Goal: Information Seeking & Learning: Learn about a topic

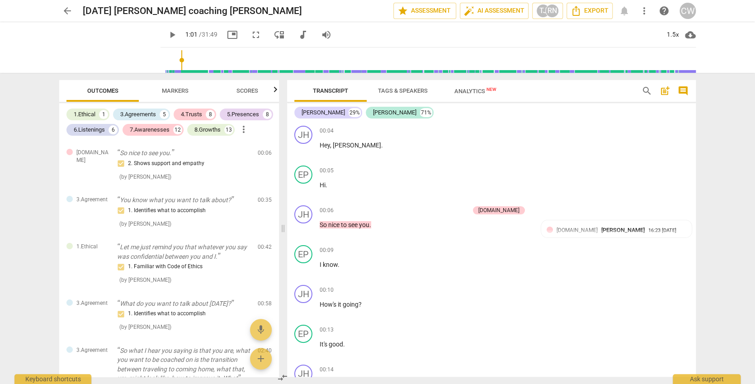
scroll to position [796, 0]
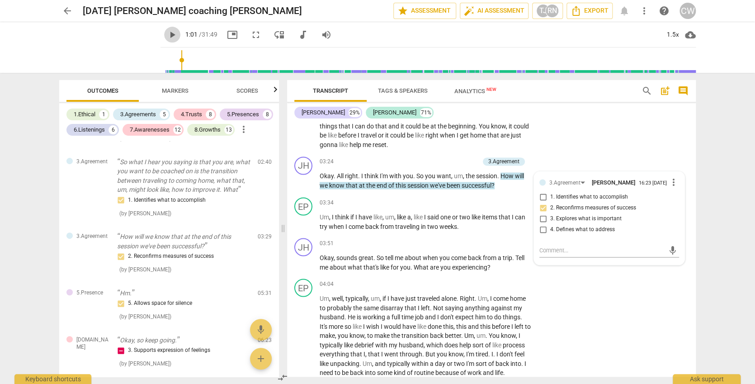
click at [167, 35] on span "play_arrow" at bounding box center [172, 34] width 11 height 11
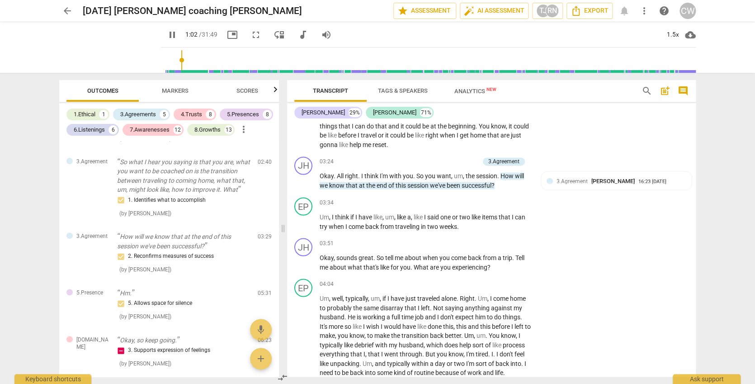
scroll to position [562, 0]
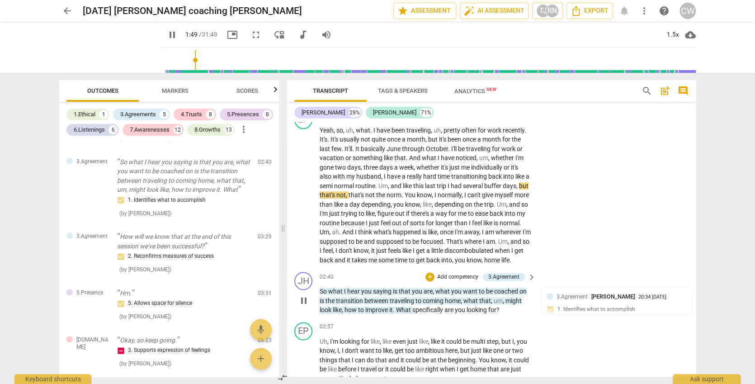
click at [368, 297] on p "So what I hear you saying is that you are , what you want to be coached on is t…" at bounding box center [426, 301] width 212 height 28
click at [331, 303] on span "the" at bounding box center [331, 300] width 10 height 7
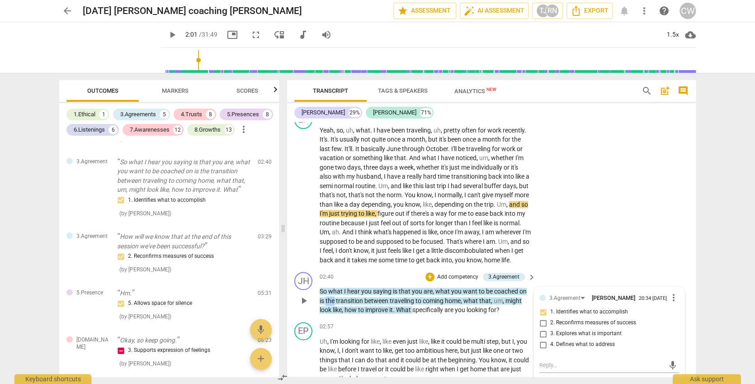
click at [331, 303] on span "the" at bounding box center [331, 300] width 10 height 7
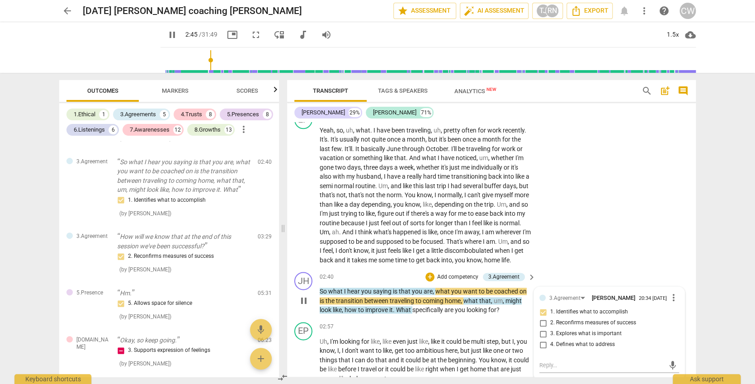
click at [317, 293] on div "play_arrow pause" at bounding box center [308, 301] width 23 height 22
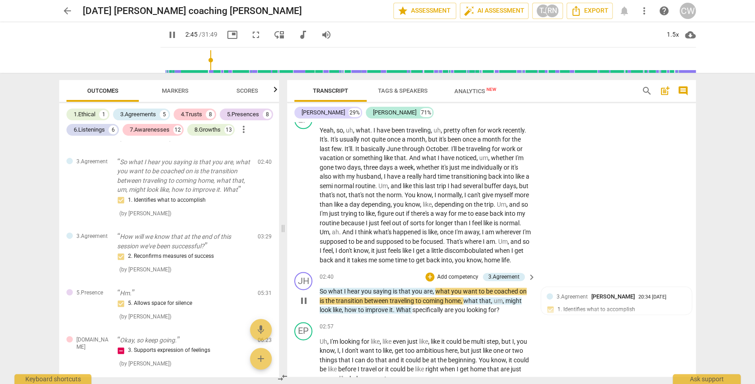
click at [317, 293] on div "play_arrow pause" at bounding box center [308, 301] width 23 height 22
click at [303, 303] on span "pause" at bounding box center [303, 300] width 11 height 11
click at [304, 301] on span "play_arrow" at bounding box center [303, 300] width 11 height 11
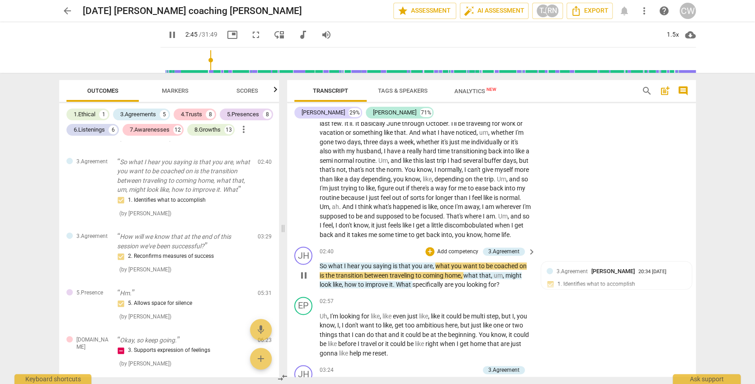
click at [316, 265] on div "play_arrow pause" at bounding box center [308, 276] width 23 height 22
click at [303, 280] on span "pause" at bounding box center [303, 275] width 11 height 11
click at [304, 277] on span "play_arrow" at bounding box center [303, 275] width 11 height 11
click at [324, 266] on span "So" at bounding box center [324, 265] width 9 height 7
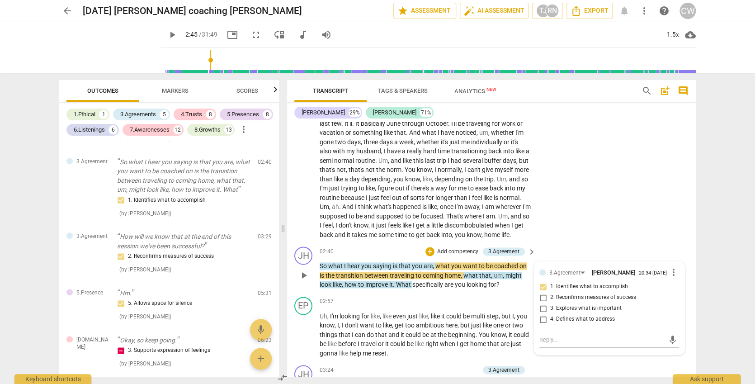
click at [320, 267] on span "So" at bounding box center [324, 265] width 9 height 7
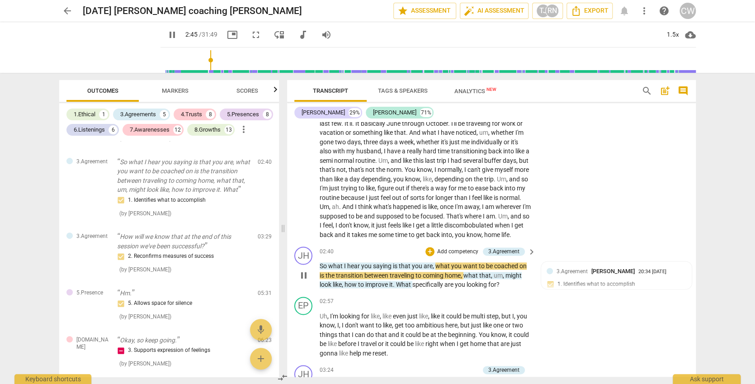
click at [303, 274] on span "pause" at bounding box center [303, 275] width 11 height 11
click at [303, 274] on span "play_arrow" at bounding box center [303, 275] width 11 height 11
type input "166"
click at [403, 232] on p "Yeah , so , uh , what . I have been traveling , uh , pretty often for work rece…" at bounding box center [426, 169] width 212 height 139
click at [317, 262] on div "JH play_arrow pause" at bounding box center [306, 267] width 25 height 43
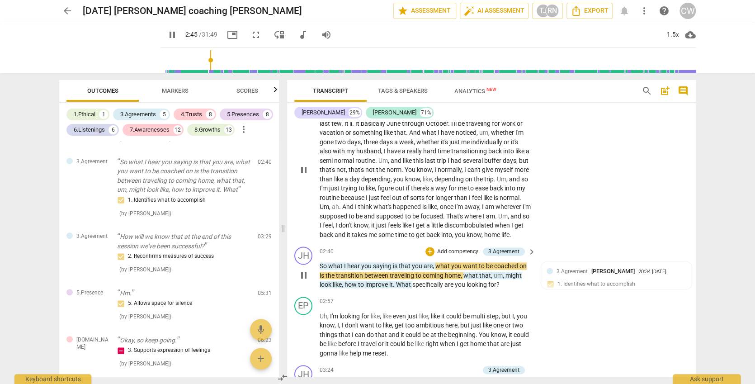
click at [331, 273] on span "the" at bounding box center [331, 275] width 10 height 7
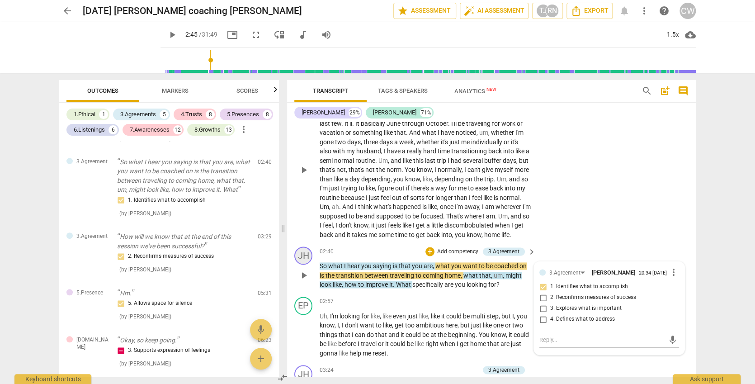
click at [303, 265] on div "JH" at bounding box center [303, 255] width 18 height 18
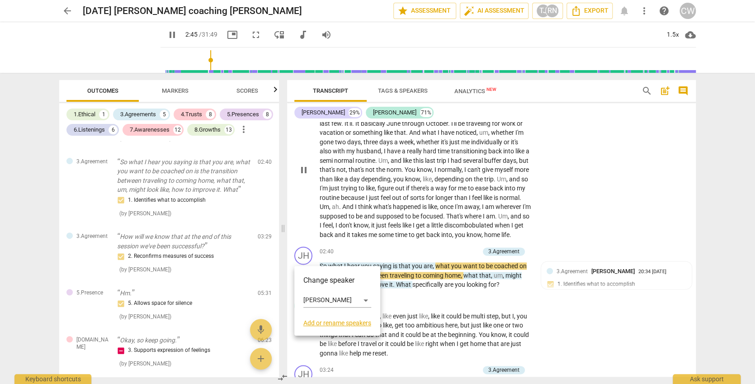
click at [156, 34] on div at bounding box center [377, 192] width 755 height 384
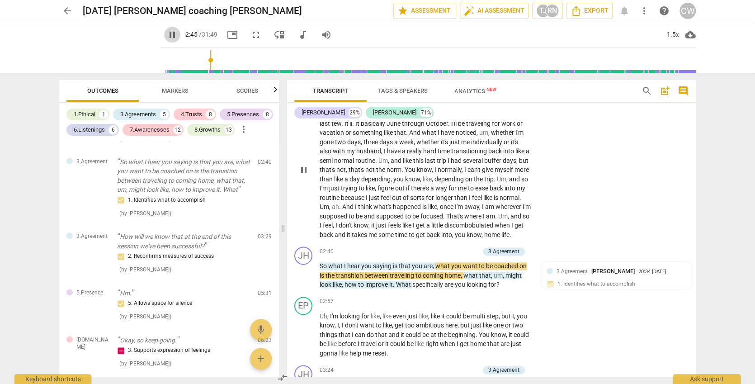
click at [167, 34] on span "pause" at bounding box center [172, 34] width 11 height 11
click at [167, 34] on span "play_arrow" at bounding box center [172, 34] width 11 height 11
type input "168"
click at [201, 61] on input "range" at bounding box center [430, 60] width 532 height 29
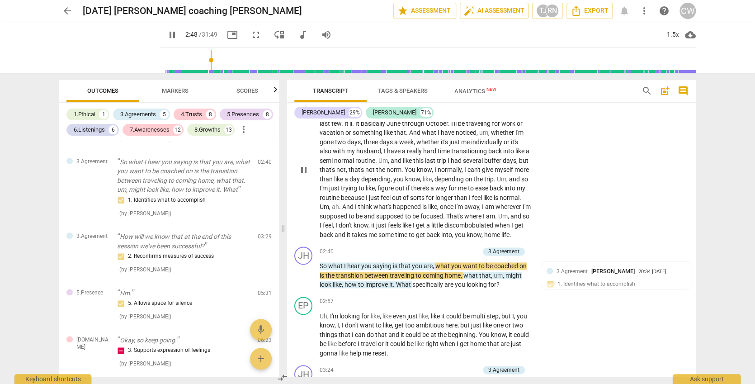
click at [201, 61] on input "range" at bounding box center [430, 60] width 532 height 29
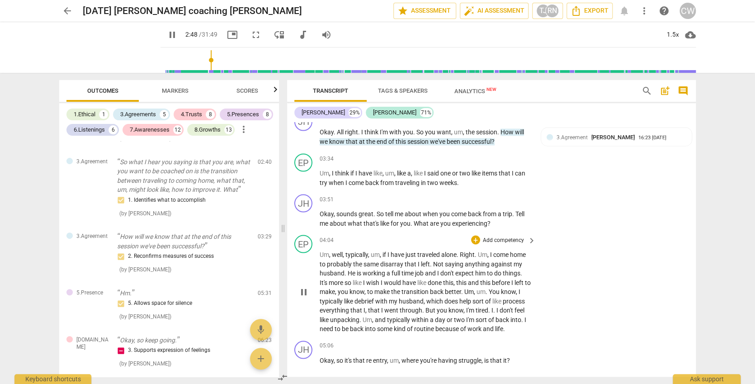
scroll to position [461, 0]
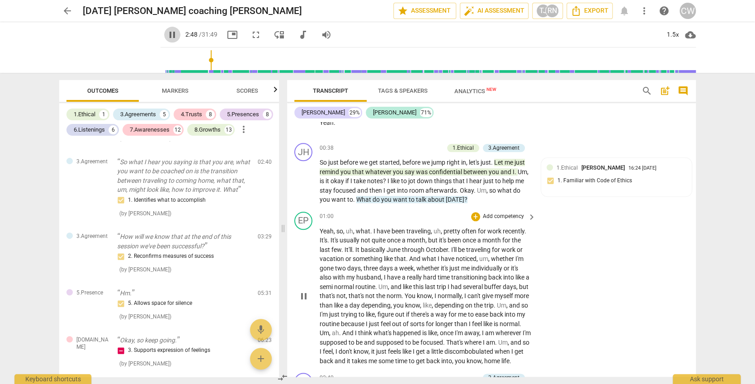
click at [167, 33] on span "pause" at bounding box center [172, 34] width 11 height 11
click at [167, 33] on span "play_arrow" at bounding box center [172, 34] width 11 height 11
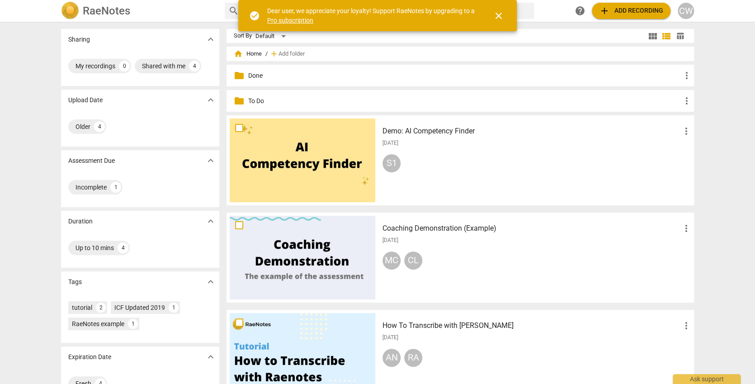
click at [326, 107] on div "folder To Do more_vert" at bounding box center [461, 101] width 468 height 22
click at [331, 101] on p "To Do" at bounding box center [464, 100] width 433 height 9
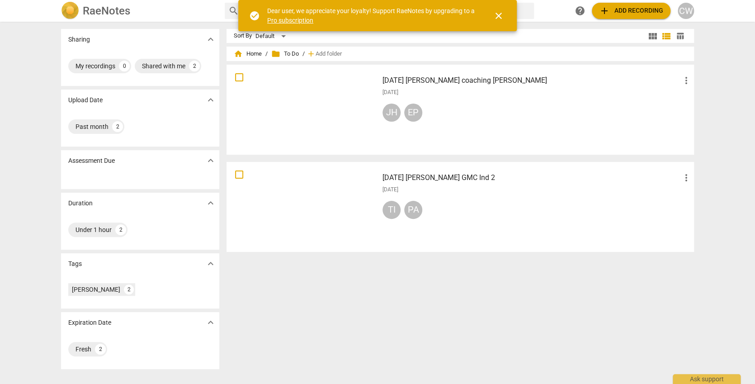
click at [500, 109] on div "JH EP" at bounding box center [537, 115] width 309 height 22
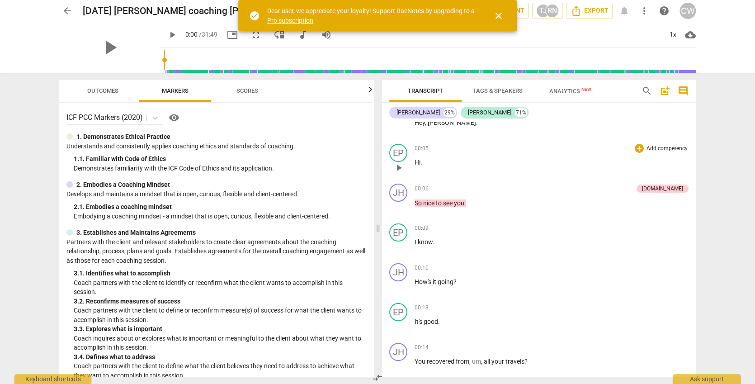
scroll to position [166, 0]
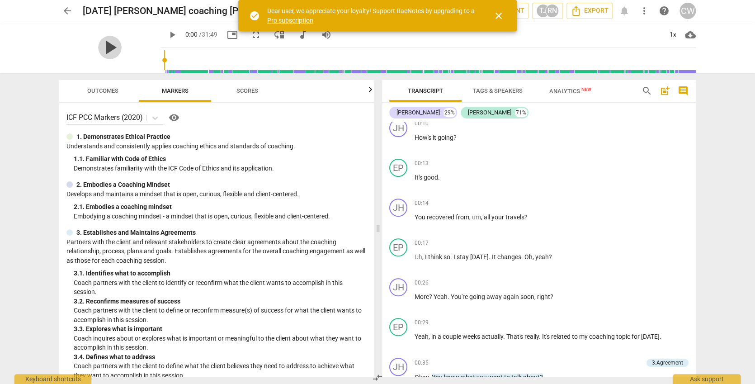
click at [101, 44] on span "play_arrow" at bounding box center [110, 48] width 24 height 24
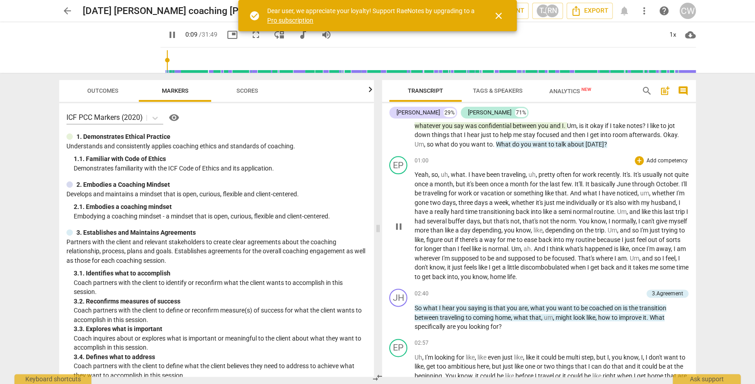
scroll to position [513, 0]
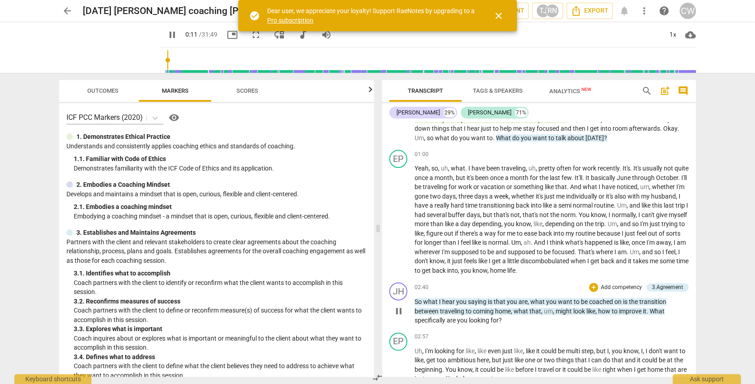
click at [417, 300] on span "So" at bounding box center [419, 301] width 9 height 7
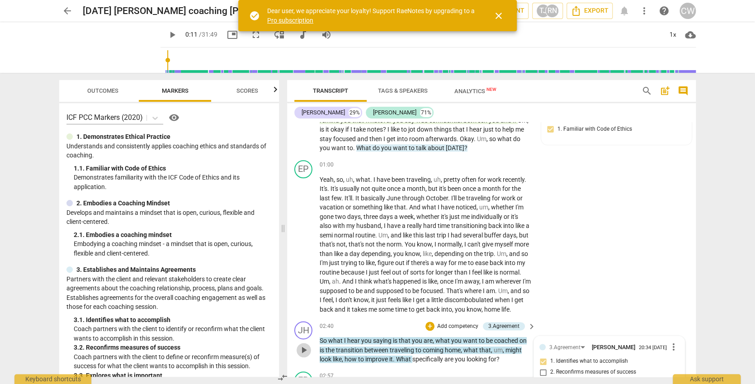
click at [299, 347] on span "play_arrow" at bounding box center [303, 350] width 11 height 11
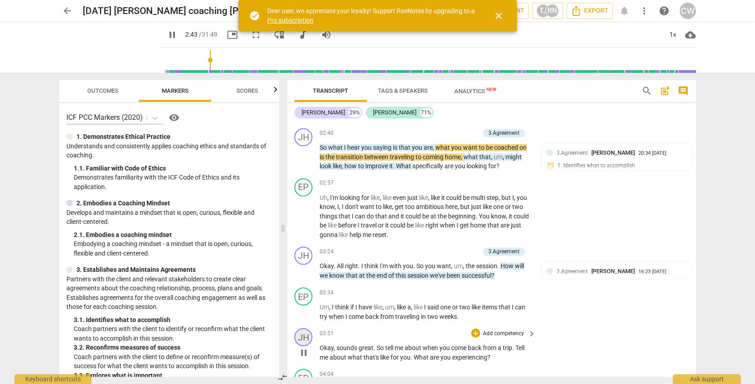
scroll to position [708, 0]
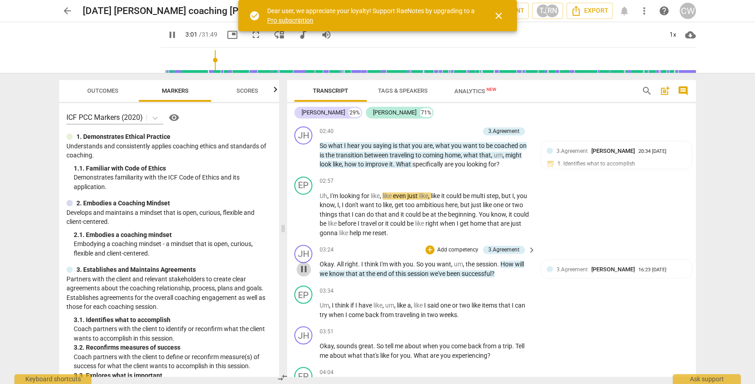
click at [304, 268] on span "pause" at bounding box center [303, 269] width 11 height 11
click at [304, 268] on span "play_arrow" at bounding box center [303, 269] width 11 height 11
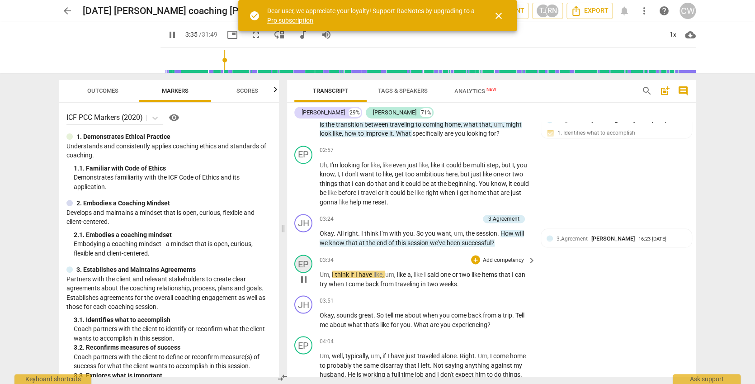
scroll to position [758, 0]
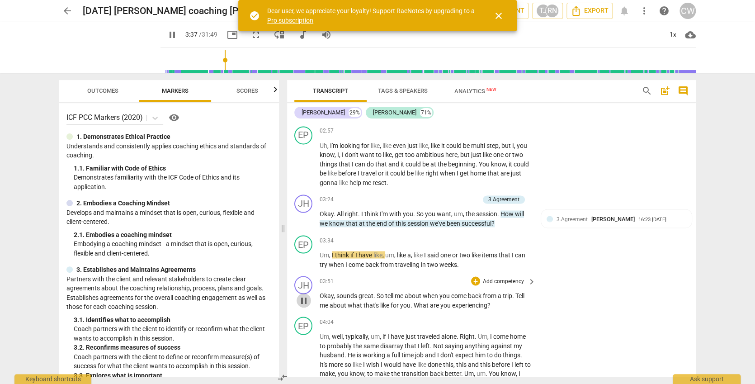
click at [307, 300] on span "pause" at bounding box center [303, 300] width 11 height 11
click at [306, 298] on span "play_arrow" at bounding box center [303, 300] width 11 height 11
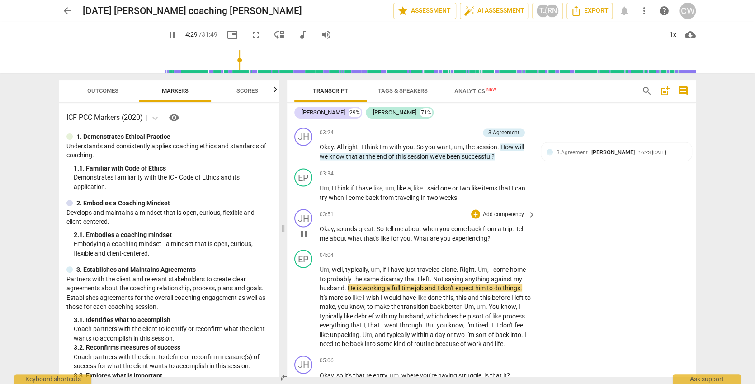
scroll to position [854, 0]
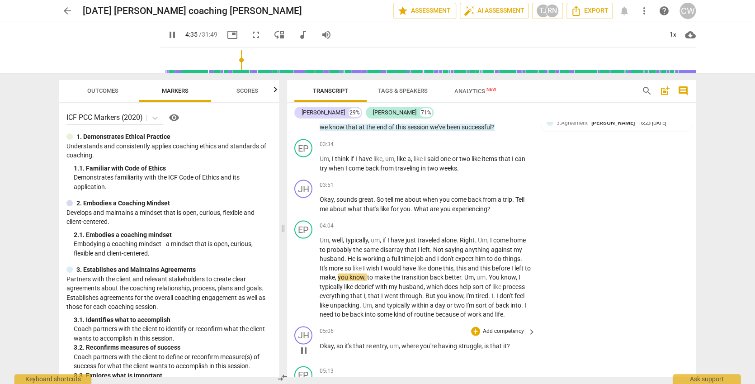
click at [301, 345] on span "pause" at bounding box center [303, 350] width 11 height 11
click at [301, 345] on span "play_arrow" at bounding box center [303, 350] width 11 height 11
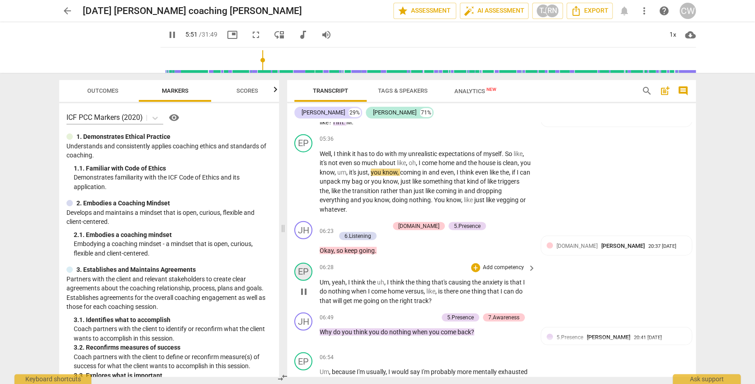
scroll to position [1195, 0]
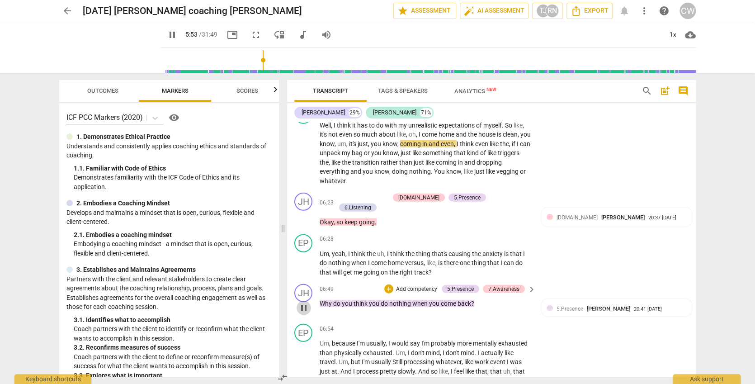
click at [299, 302] on span "pause" at bounding box center [303, 307] width 11 height 11
click at [300, 302] on span "play_arrow" at bounding box center [303, 307] width 11 height 11
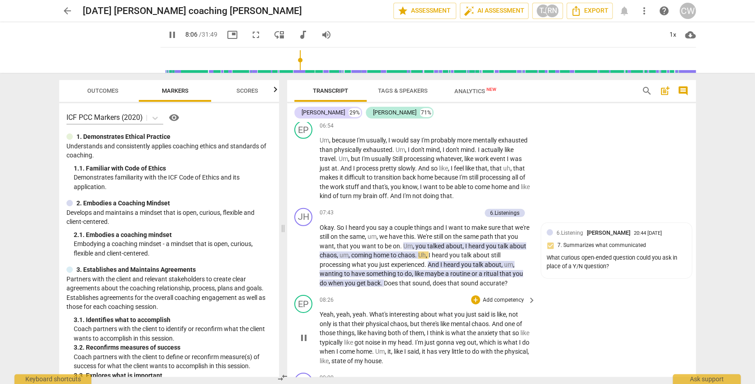
scroll to position [1459, 0]
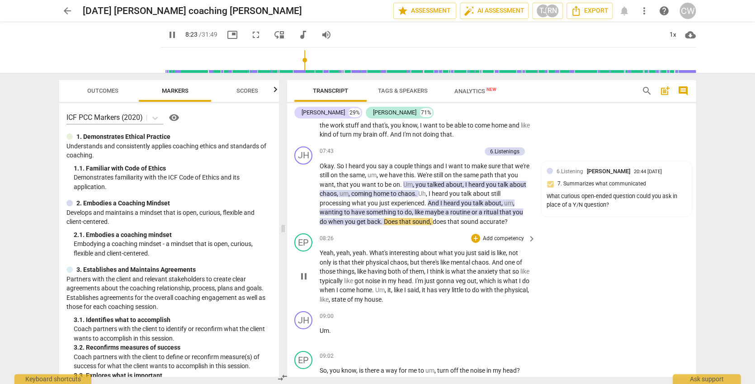
click at [300, 271] on span "pause" at bounding box center [303, 276] width 11 height 11
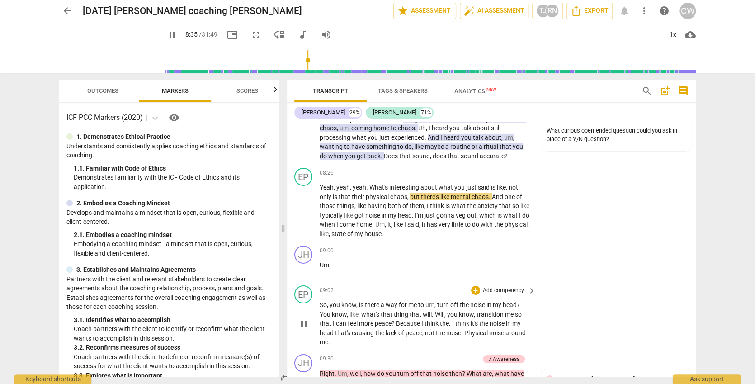
scroll to position [1526, 0]
click at [295, 305] on div "EP play_arrow pause" at bounding box center [306, 314] width 25 height 61
click at [313, 302] on div "play_arrow pause" at bounding box center [308, 322] width 23 height 41
click at [320, 300] on span "So" at bounding box center [323, 303] width 7 height 7
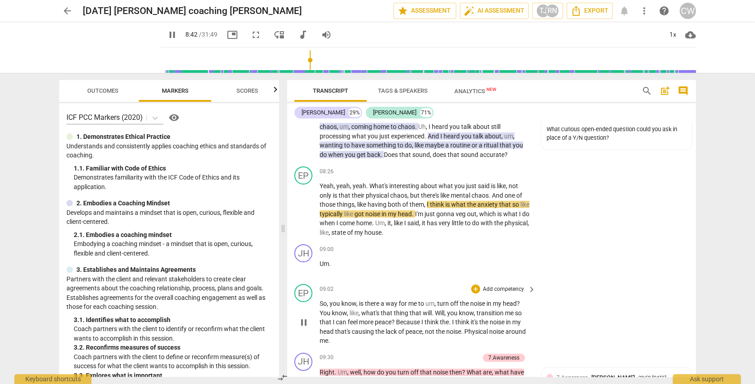
click at [320, 300] on span "So" at bounding box center [323, 303] width 7 height 7
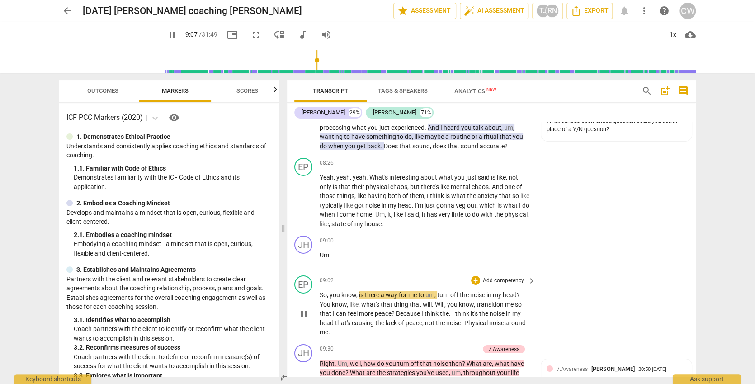
scroll to position [1604, 0]
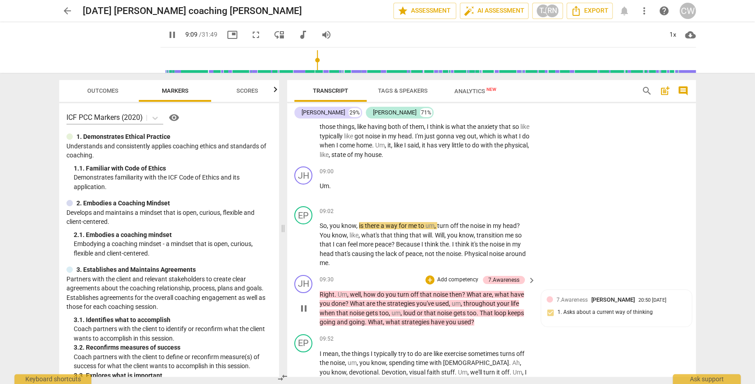
click at [320, 291] on span "Right" at bounding box center [327, 294] width 15 height 7
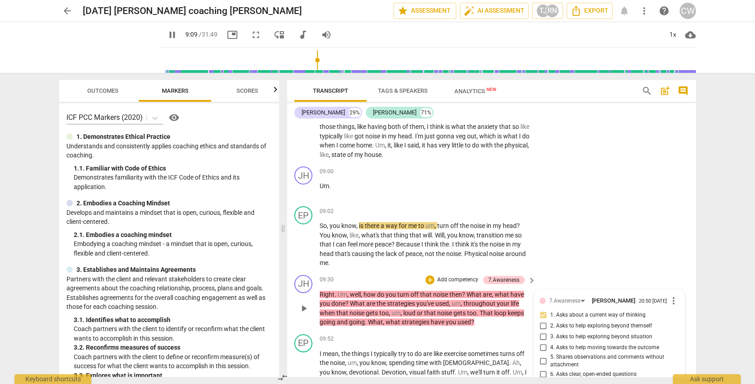
scroll to position [1756, 0]
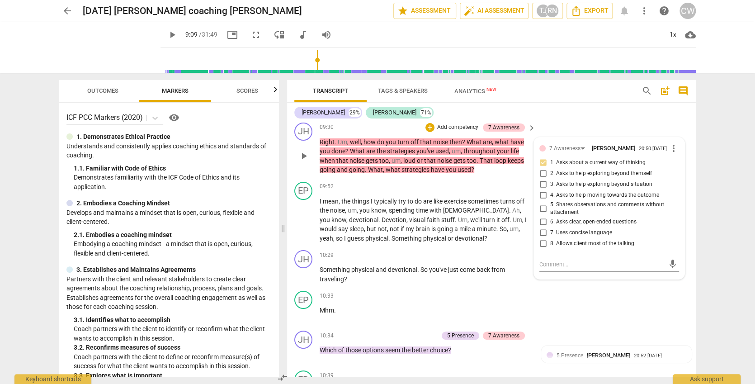
click at [317, 141] on div "play_arrow pause" at bounding box center [308, 156] width 23 height 31
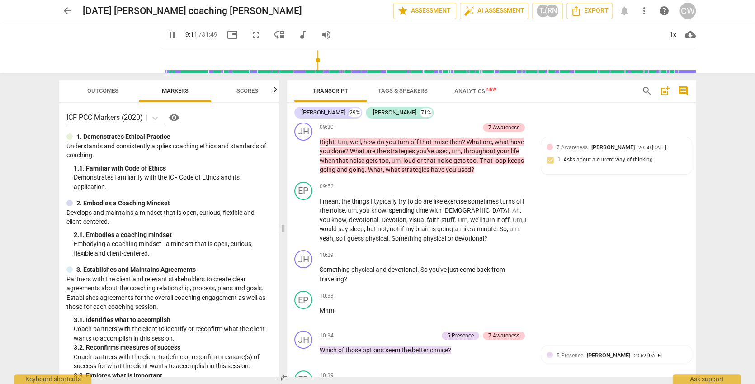
click at [321, 138] on span "Right" at bounding box center [327, 141] width 15 height 7
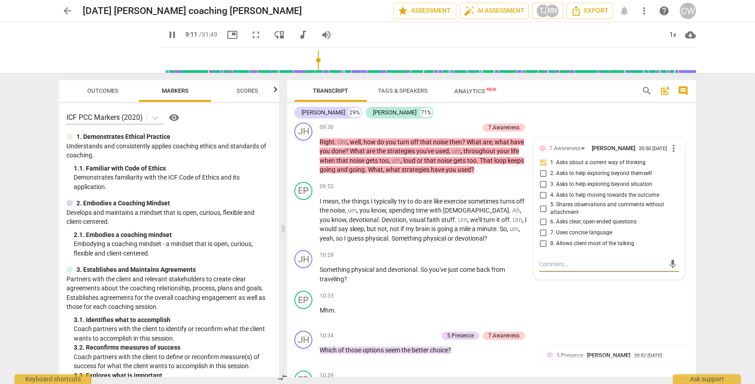
click at [321, 138] on span "Right" at bounding box center [327, 141] width 15 height 7
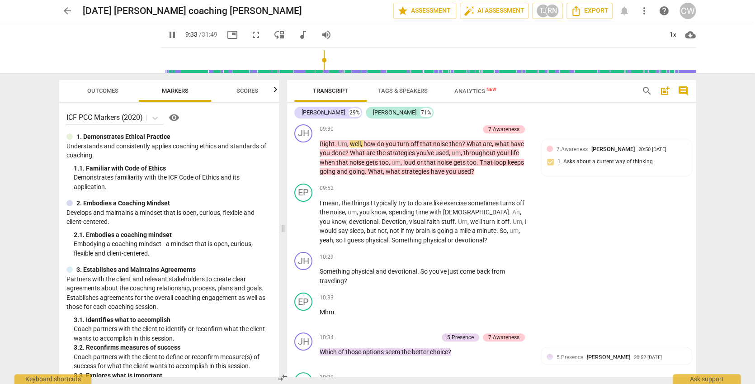
scroll to position [1733, 0]
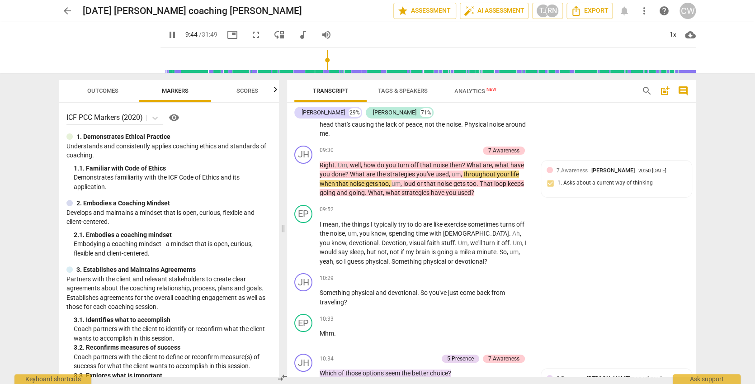
type input "585"
click at [318, 288] on div "JH play_arrow pause" at bounding box center [306, 289] width 25 height 33
click at [321, 298] on span "traveling" at bounding box center [332, 301] width 24 height 7
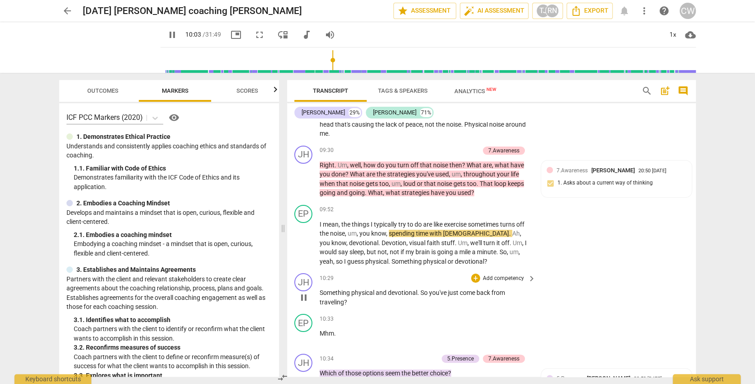
click at [323, 289] on span "Something" at bounding box center [336, 292] width 32 height 7
click at [321, 289] on span "Something" at bounding box center [336, 292] width 32 height 7
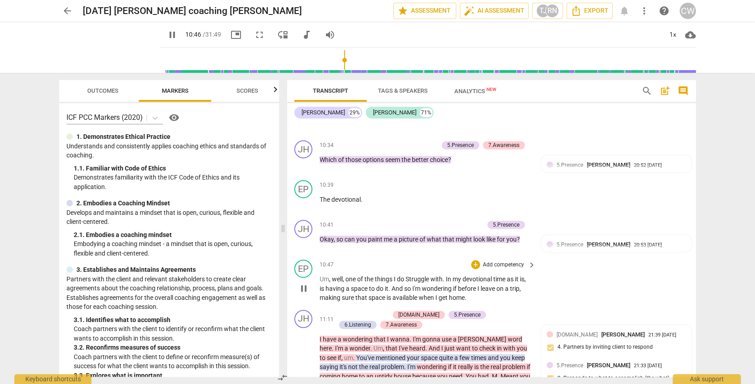
scroll to position [2019, 0]
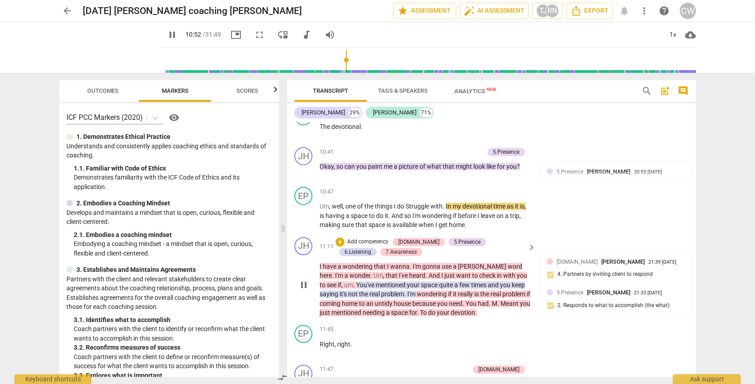
click at [316, 255] on div "play_arrow pause" at bounding box center [308, 285] width 23 height 60
click at [320, 263] on span "I" at bounding box center [321, 266] width 3 height 7
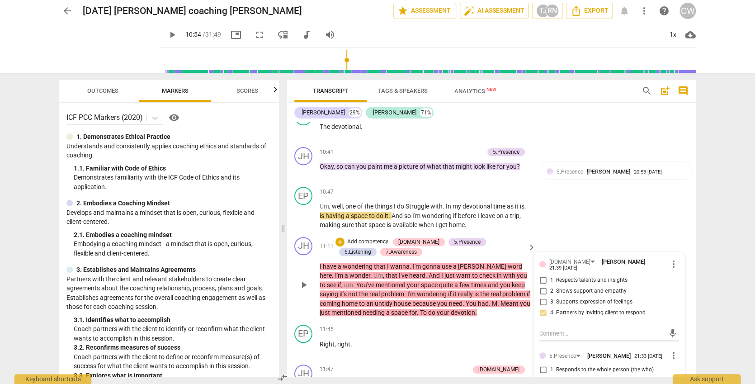
click at [321, 263] on span "I" at bounding box center [321, 266] width 3 height 7
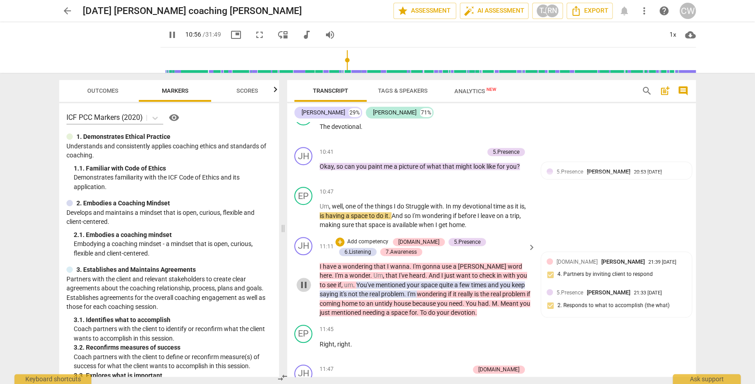
click at [304, 279] on span "pause" at bounding box center [303, 284] width 11 height 11
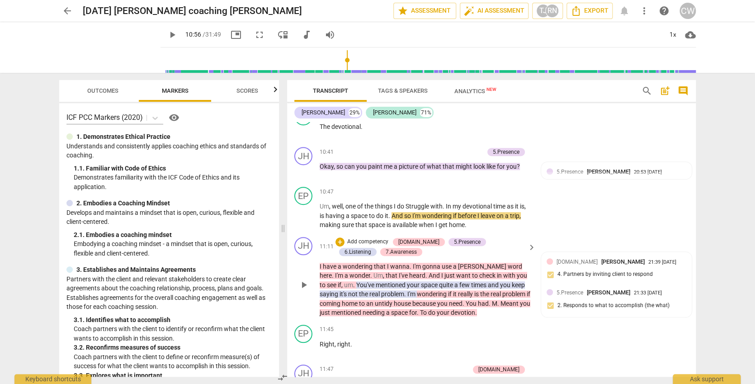
click at [317, 255] on div "play_arrow pause" at bounding box center [308, 285] width 23 height 60
click at [373, 272] on span "Um" at bounding box center [377, 275] width 9 height 7
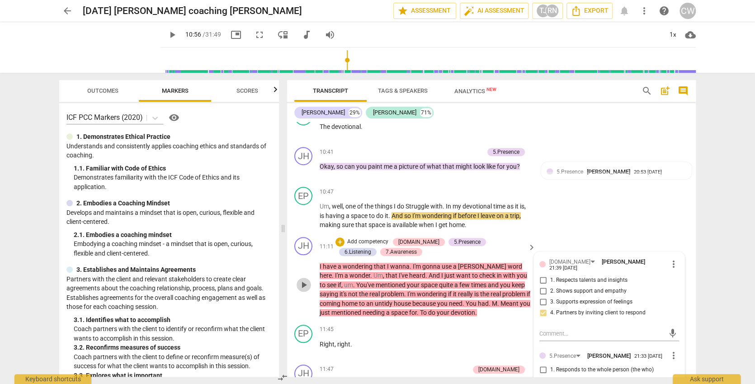
click at [304, 279] on span "play_arrow" at bounding box center [303, 284] width 11 height 11
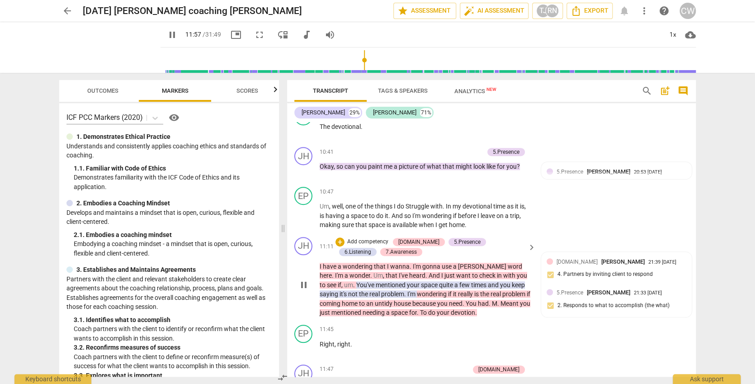
scroll to position [2274, 0]
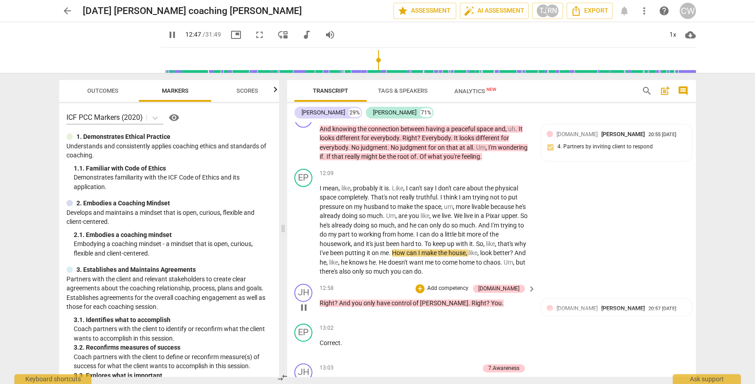
click at [479, 298] on p "Right ? And you only have control of [PERSON_NAME] . Right ? You ." at bounding box center [426, 302] width 212 height 9
click at [369, 283] on div "12:58 + Add competency [DOMAIN_NAME] keyboard_arrow_right Right ? And you only …" at bounding box center [428, 299] width 217 height 33
click at [364, 299] on span "only" at bounding box center [370, 302] width 13 height 7
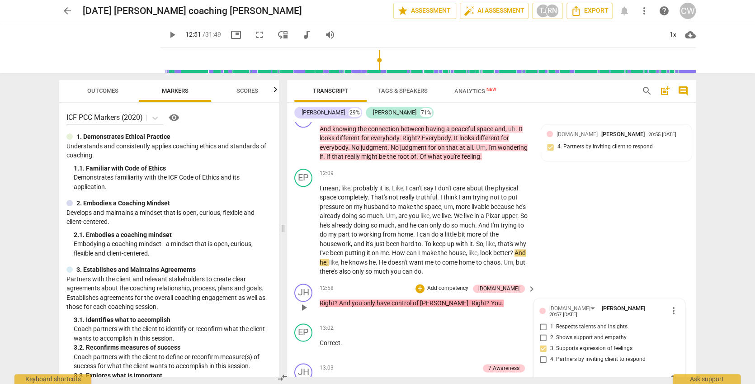
click at [301, 302] on span "play_arrow" at bounding box center [303, 307] width 11 height 11
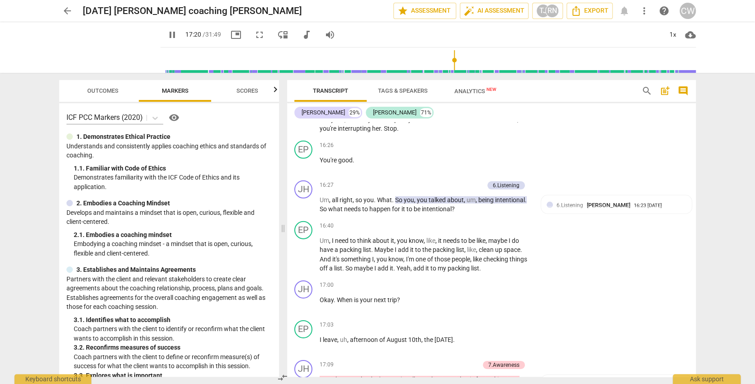
scroll to position [3402, 0]
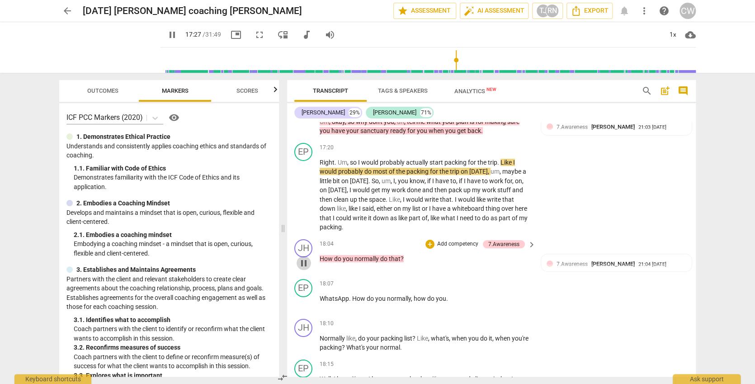
click at [307, 258] on span "pause" at bounding box center [303, 263] width 11 height 11
click at [329, 239] on div "18:04 + Add competency 7.Awareness keyboard_arrow_right How do you normally do …" at bounding box center [428, 255] width 217 height 33
click at [329, 255] on span "How" at bounding box center [327, 258] width 14 height 7
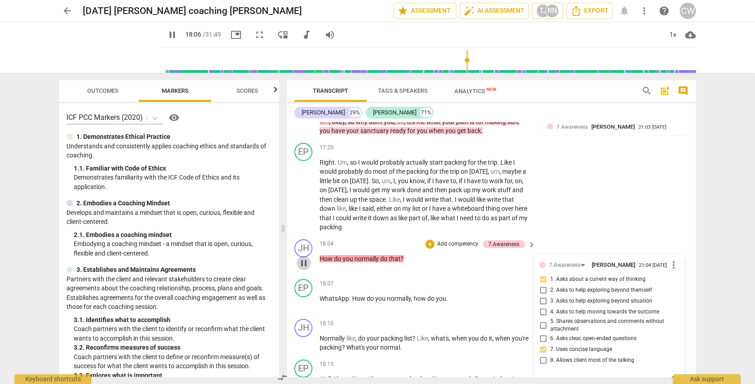
click at [298, 258] on span "pause" at bounding box center [304, 263] width 14 height 11
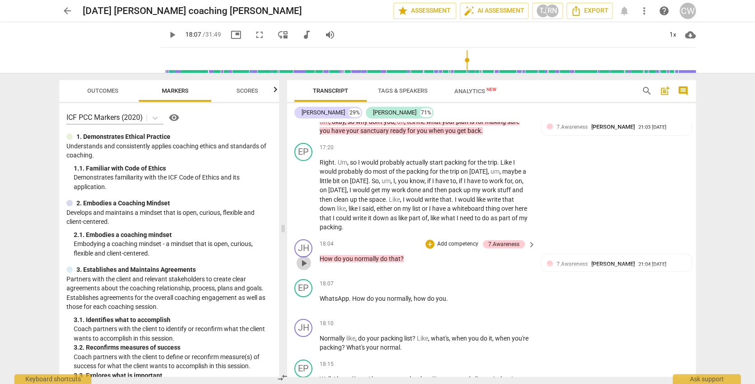
click at [309, 258] on span "play_arrow" at bounding box center [303, 263] width 11 height 11
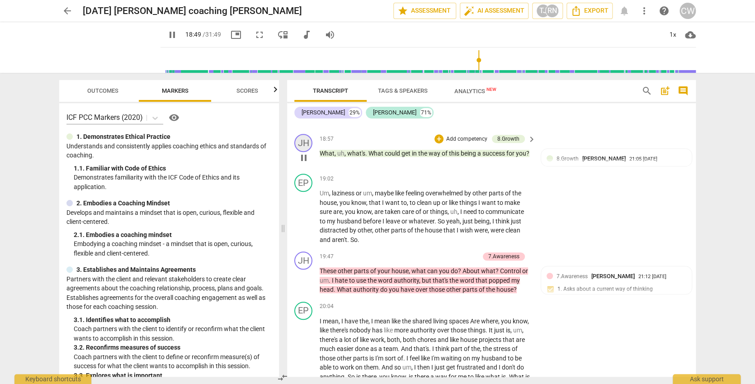
scroll to position [3722, 0]
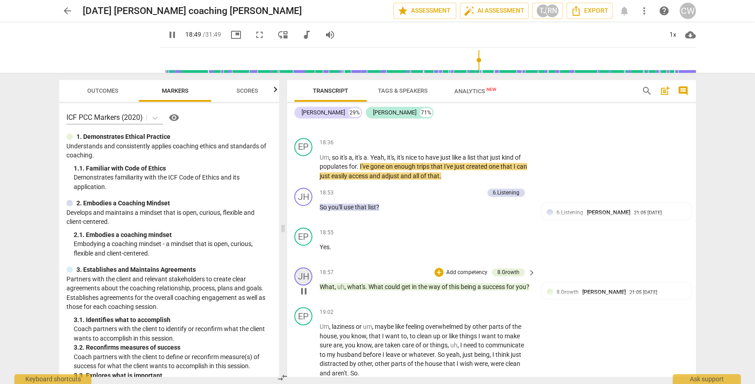
click at [304, 267] on div "JH" at bounding box center [303, 276] width 18 height 18
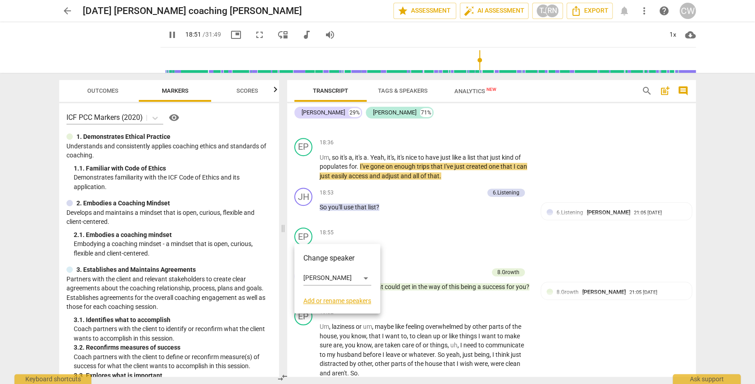
click at [431, 294] on div at bounding box center [377, 192] width 755 height 384
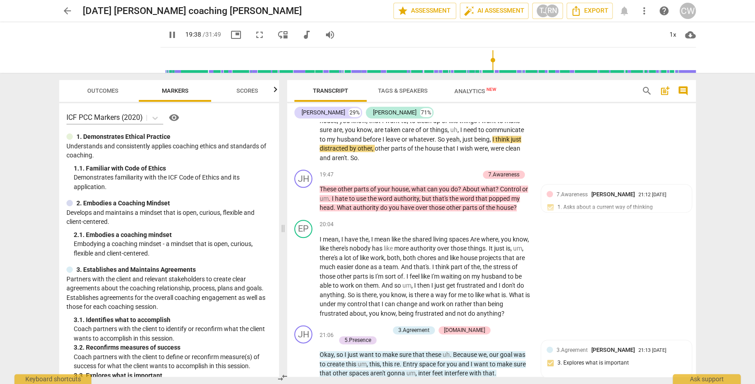
scroll to position [3962, 0]
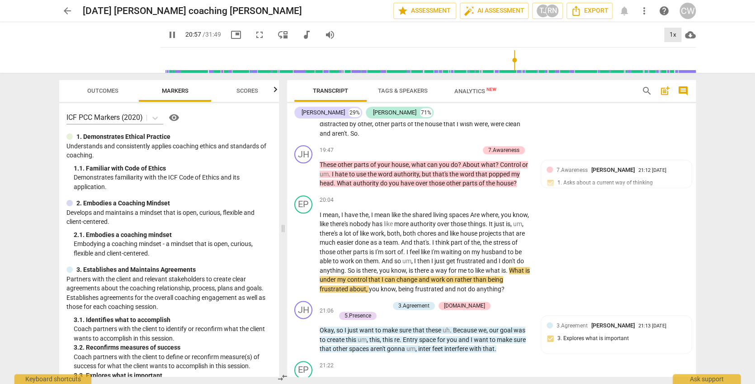
click at [671, 32] on div "1x" at bounding box center [672, 35] width 17 height 14
click at [678, 84] on li "1.5x" at bounding box center [679, 87] width 30 height 17
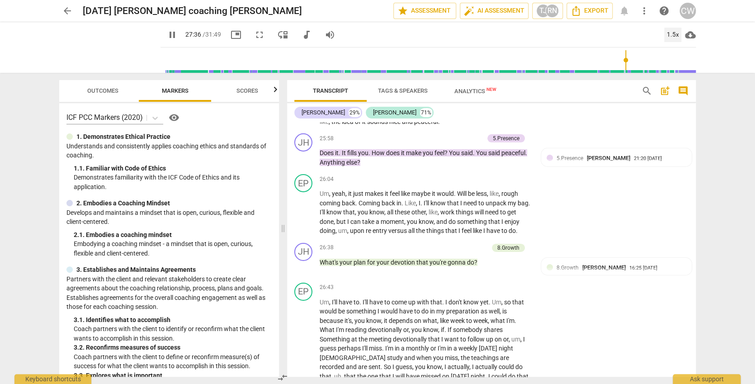
scroll to position [5251, 0]
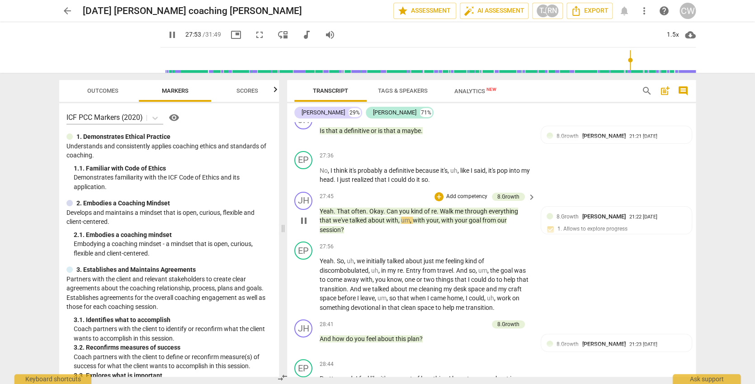
click at [317, 210] on div "play_arrow pause" at bounding box center [308, 221] width 23 height 22
click at [310, 210] on div "play_arrow pause" at bounding box center [308, 221] width 23 height 22
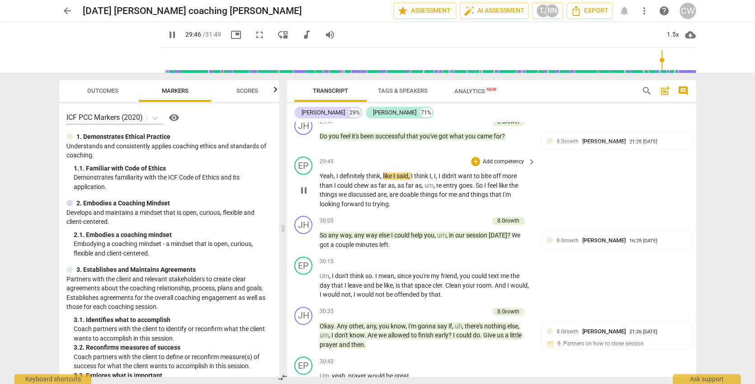
scroll to position [5871, 0]
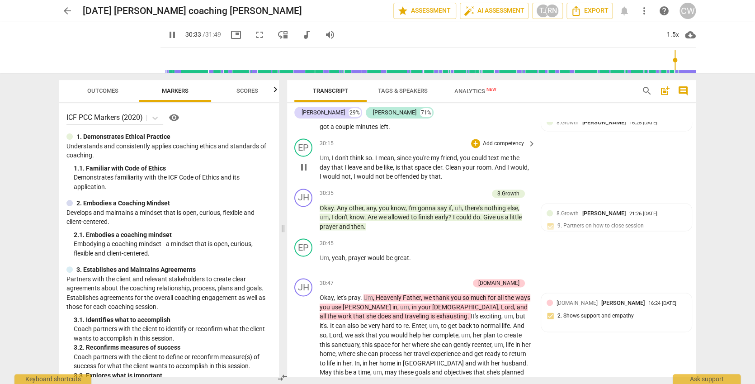
click at [645, 135] on div "EP play_arrow pause 30:15 + Add competency keyboard_arrow_right Um , I don't th…" at bounding box center [491, 160] width 409 height 50
type input "1909"
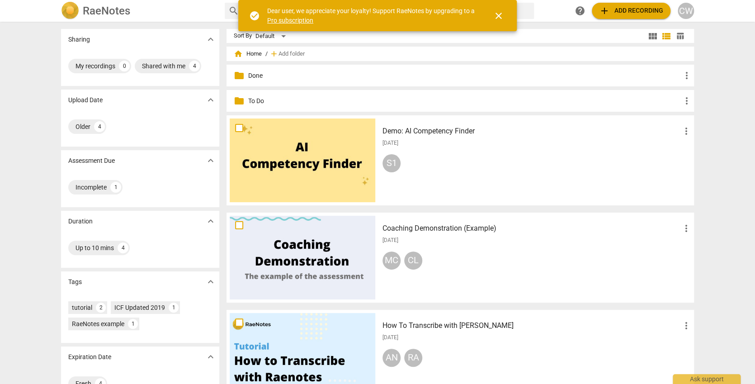
click at [257, 97] on p "To Do" at bounding box center [464, 100] width 433 height 9
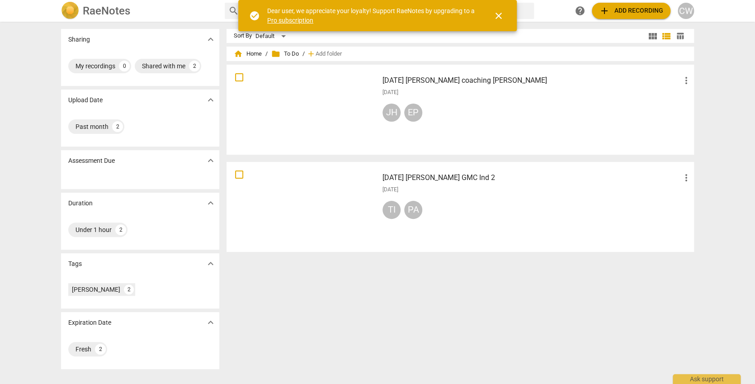
click at [470, 109] on div "JH EP" at bounding box center [537, 115] width 309 height 22
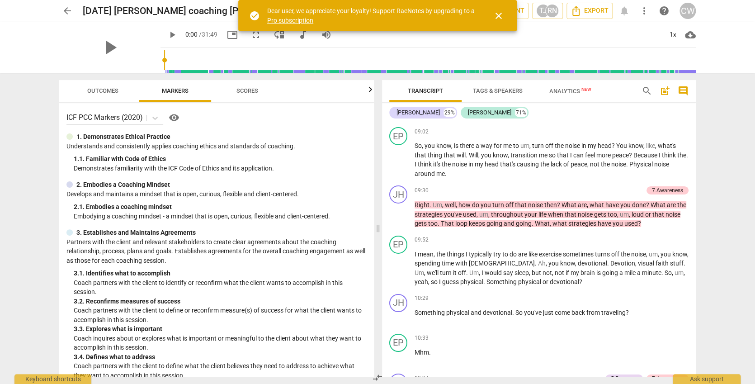
scroll to position [1316, 0]
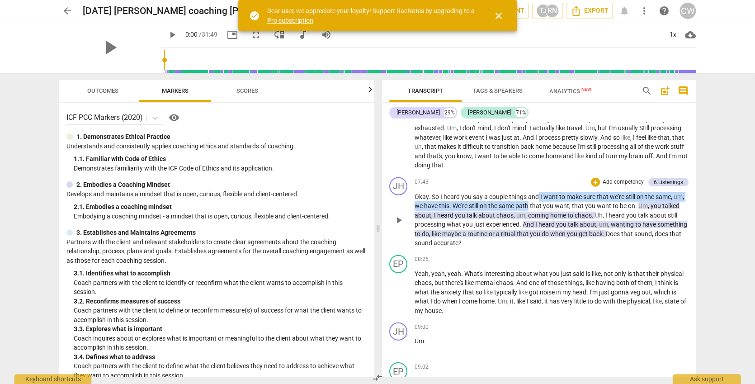
drag, startPoint x: 538, startPoint y: 191, endPoint x: 542, endPoint y: 195, distance: 5.8
click at [542, 195] on p "Okay . So I heard you say a couple things and I want to make sure that we're st…" at bounding box center [552, 220] width 274 height 56
click at [648, 184] on div "07:43 + Add competency 6.Listenings keyboard_arrow_right Okay . So I heard you …" at bounding box center [552, 212] width 274 height 71
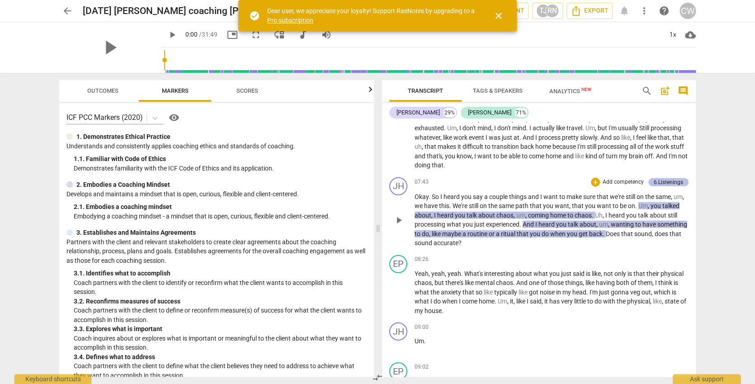
click at [654, 178] on div "6.Listenings" at bounding box center [668, 182] width 29 height 8
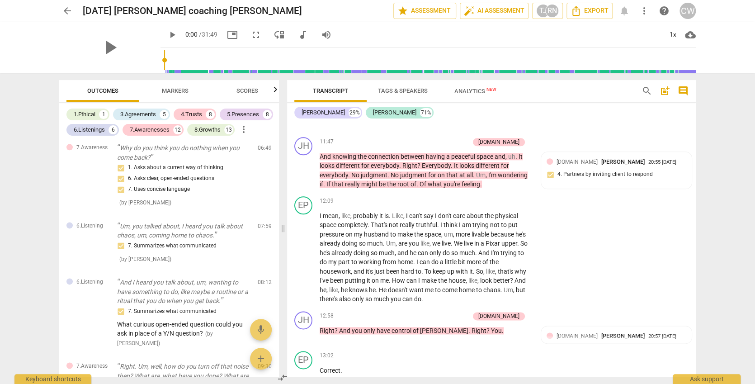
scroll to position [2087, 0]
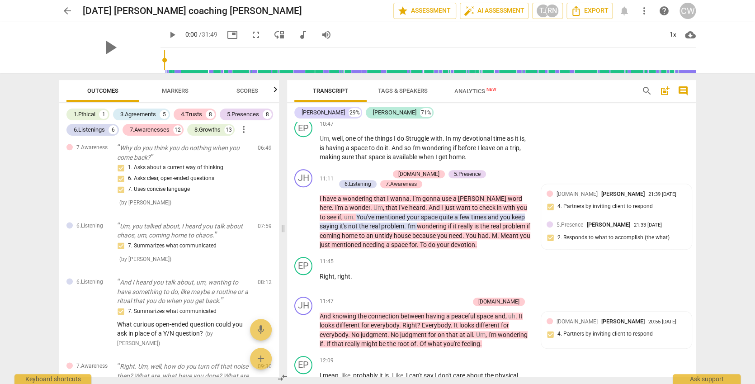
click at [645, 82] on div "search post_add comment" at bounding box center [665, 91] width 54 height 22
click at [640, 87] on span "search" at bounding box center [647, 90] width 14 height 11
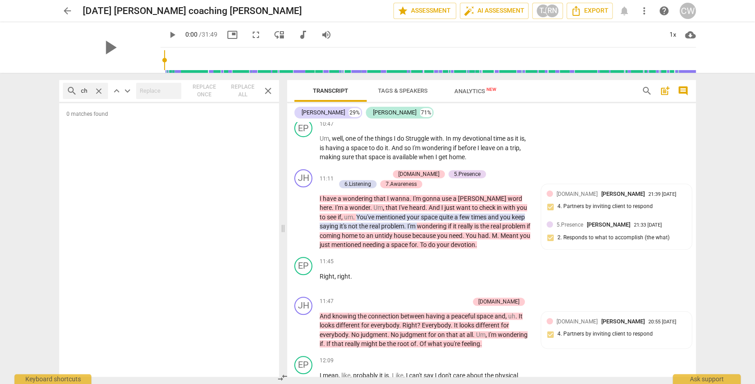
click at [595, 87] on div "Transcript Tags & Speakers Analytics New" at bounding box center [460, 91] width 333 height 22
drag, startPoint x: 84, startPoint y: 93, endPoint x: 90, endPoint y: 90, distance: 6.9
click at [85, 93] on input "ch" at bounding box center [85, 91] width 9 height 14
type input "c"
type input "chaos"
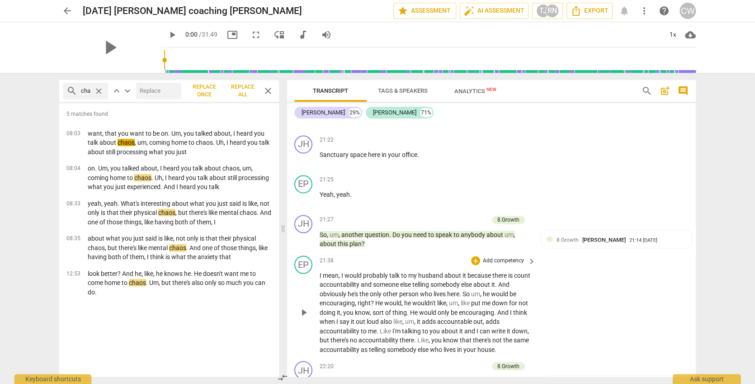
scroll to position [4206, 0]
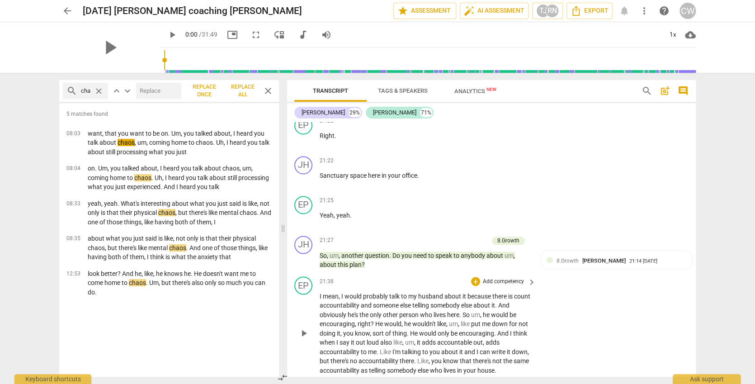
click at [376, 276] on div "21:38 + Add competency keyboard_arrow_right" at bounding box center [428, 281] width 217 height 10
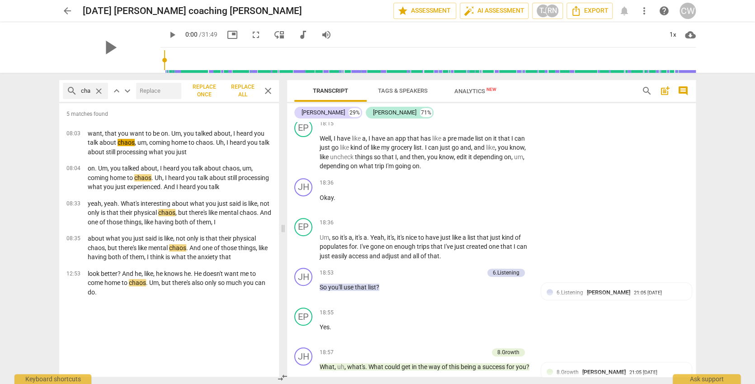
scroll to position [3902, 0]
